Goal: Information Seeking & Learning: Learn about a topic

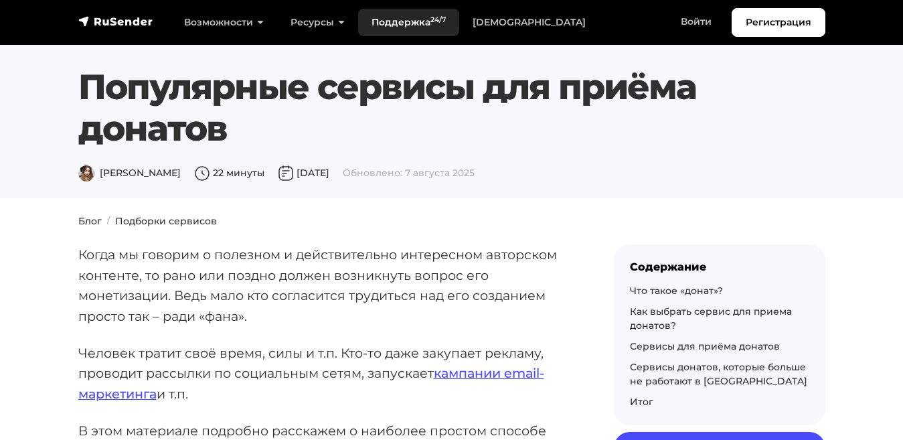
click at [386, 16] on link "Поддержка 24/7" at bounding box center [408, 22] width 101 height 27
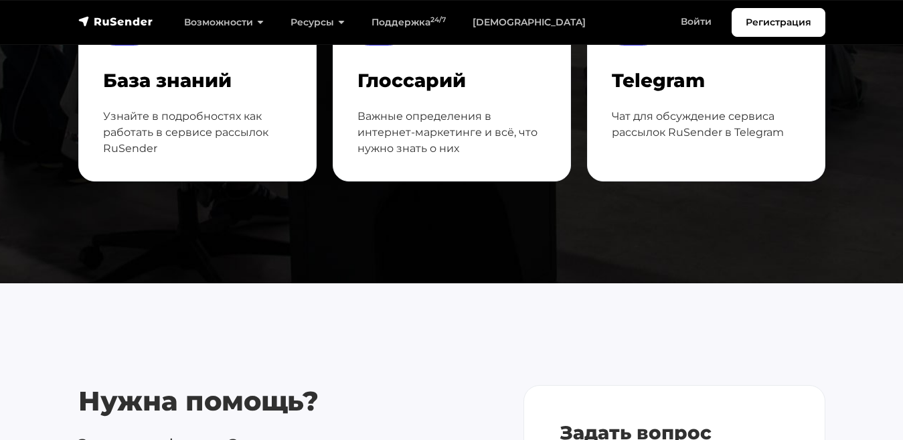
scroll to position [258, 0]
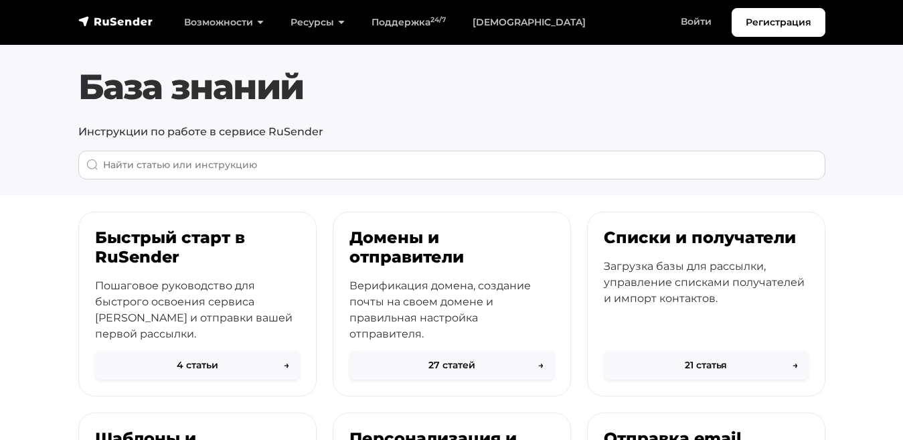
scroll to position [21, 0]
